Goal: Use online tool/utility: Utilize a website feature to perform a specific function

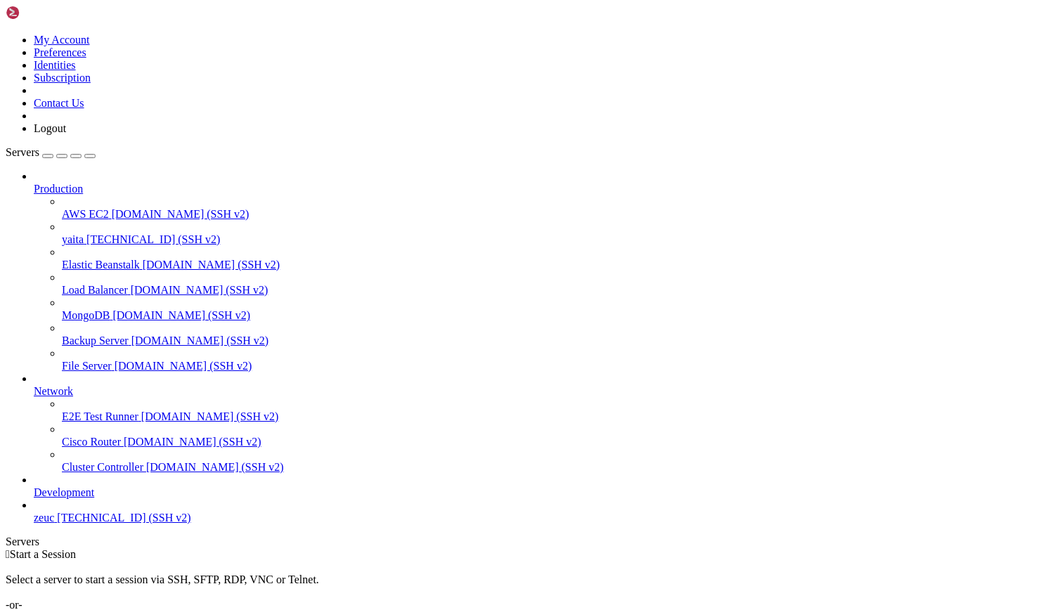
click at [117, 233] on span "[TECHNICAL_ID] (SSH v2)" at bounding box center [153, 239] width 134 height 12
drag, startPoint x: 482, startPoint y: 1115, endPoint x: 355, endPoint y: 1176, distance: 140.3
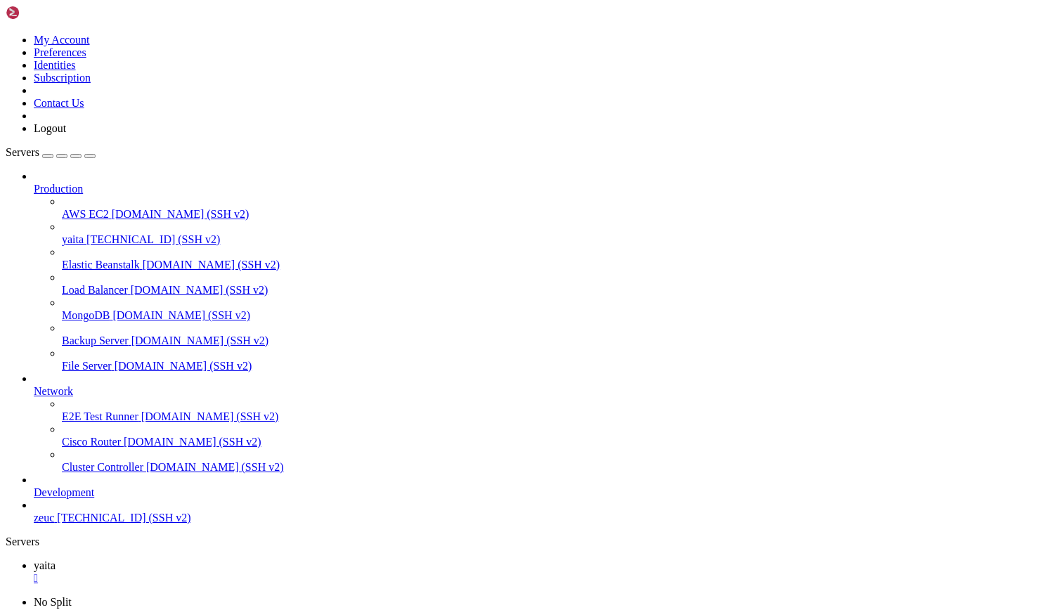
drag, startPoint x: 344, startPoint y: 1037, endPoint x: 237, endPoint y: 1031, distance: 107.1
drag, startPoint x: 216, startPoint y: 998, endPoint x: 188, endPoint y: 986, distance: 30.2
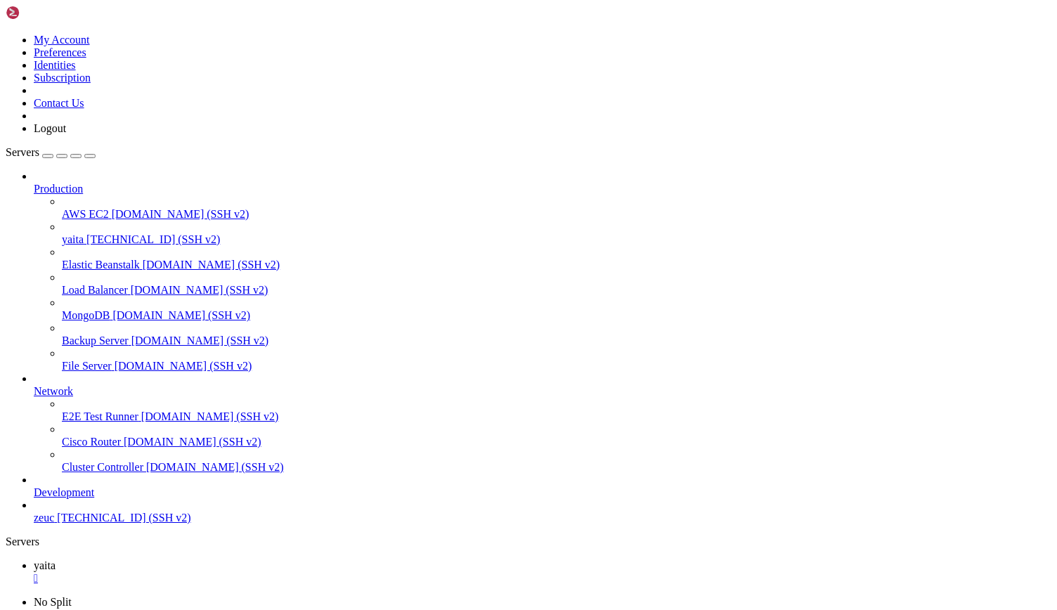
drag, startPoint x: 169, startPoint y: 967, endPoint x: 14, endPoint y: 828, distance: 208.6
drag, startPoint x: 11, startPoint y: 821, endPoint x: 270, endPoint y: 1025, distance: 329.4
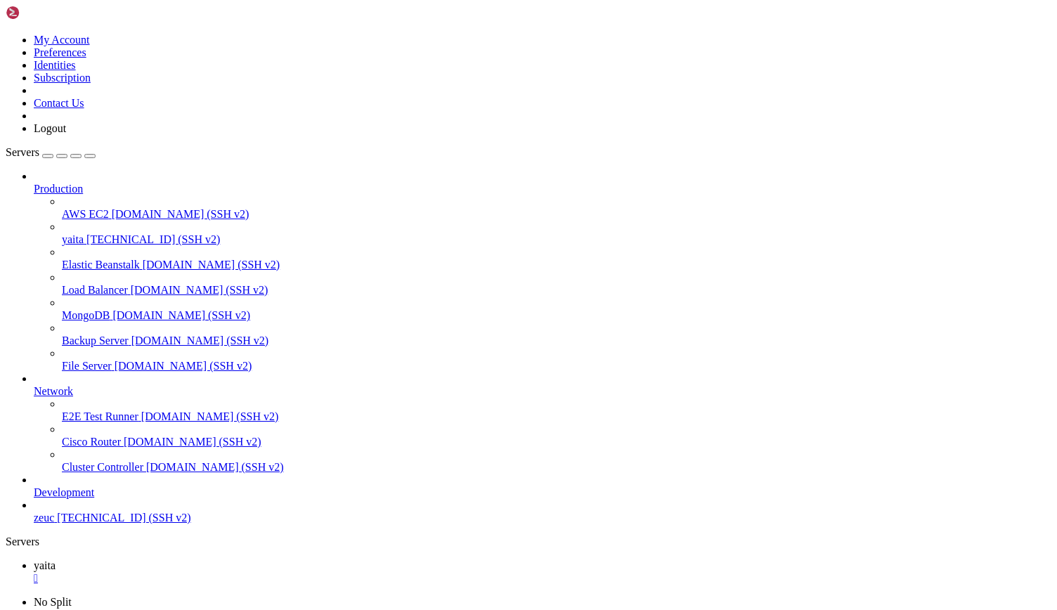
drag, startPoint x: 346, startPoint y: 996, endPoint x: 193, endPoint y: 1003, distance: 153.4
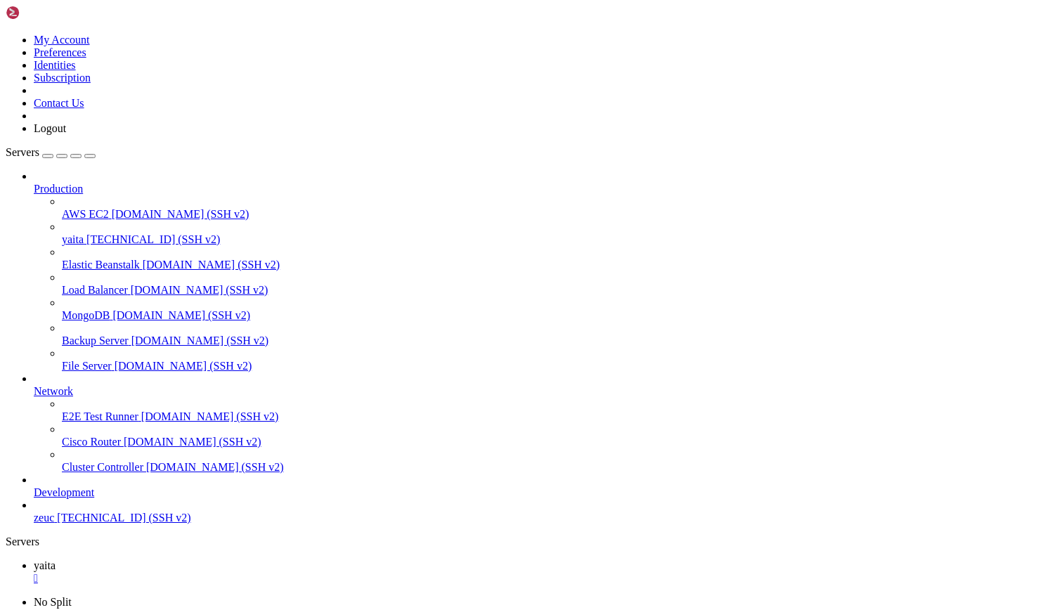
drag, startPoint x: 349, startPoint y: 972, endPoint x: 221, endPoint y: 974, distance: 128.7
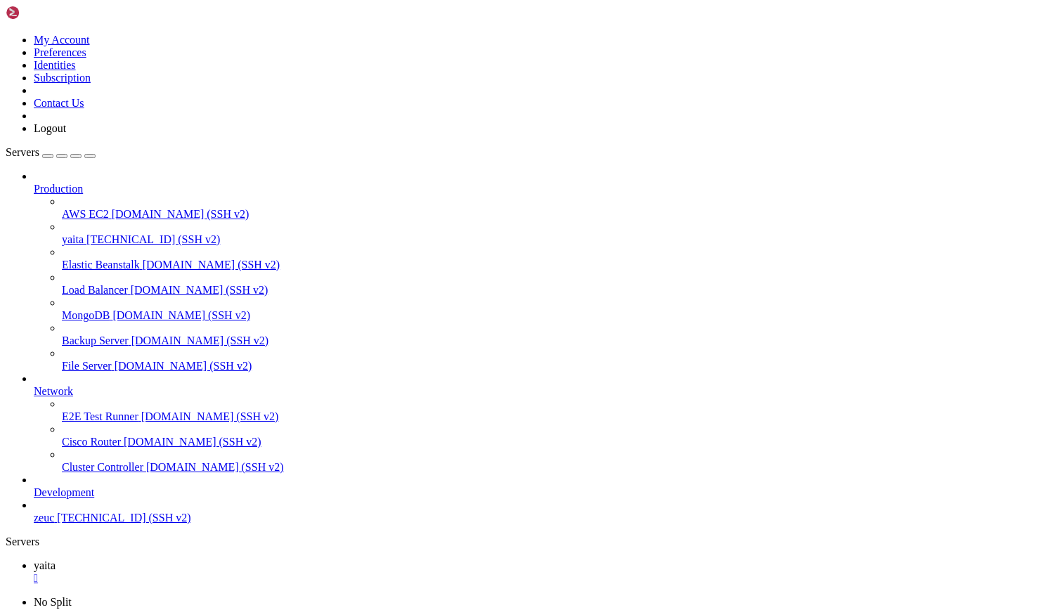
drag, startPoint x: 624, startPoint y: 890, endPoint x: 317, endPoint y: 847, distance: 309.6
